Goal: Register for event/course

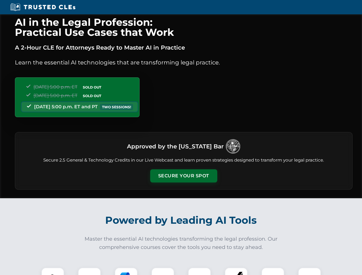
click at [184, 176] on button "Secure Your Spot" at bounding box center [183, 175] width 67 height 13
click at [53, 272] on img at bounding box center [52, 279] width 17 height 17
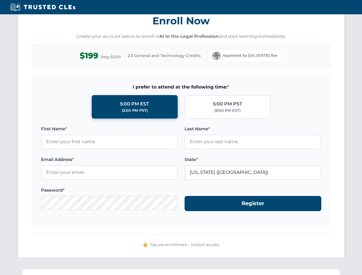
scroll to position [563, 0]
